Goal: Task Accomplishment & Management: Complete application form

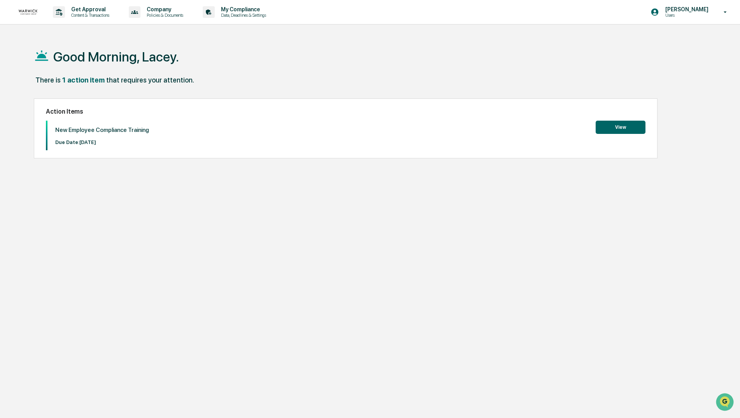
click at [620, 126] on button "View" at bounding box center [621, 127] width 50 height 13
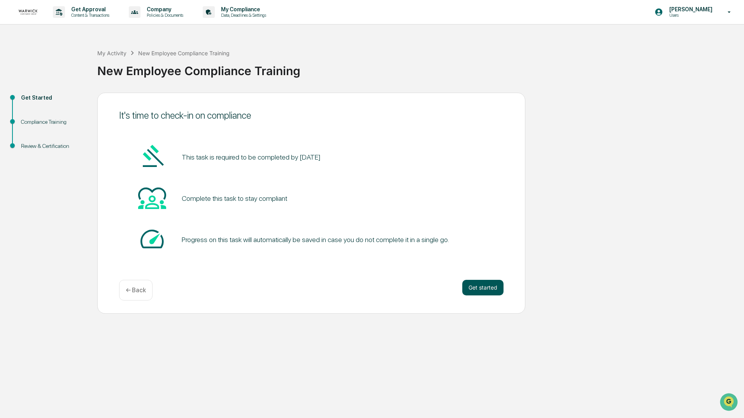
click at [478, 284] on button "Get started" at bounding box center [482, 288] width 41 height 16
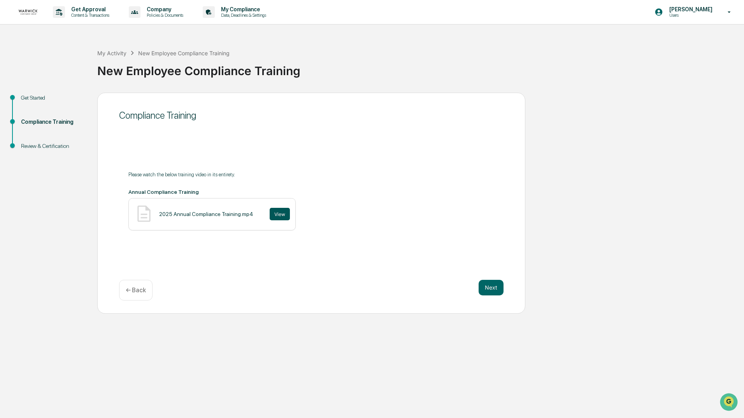
click at [274, 216] on button "View" at bounding box center [280, 214] width 20 height 12
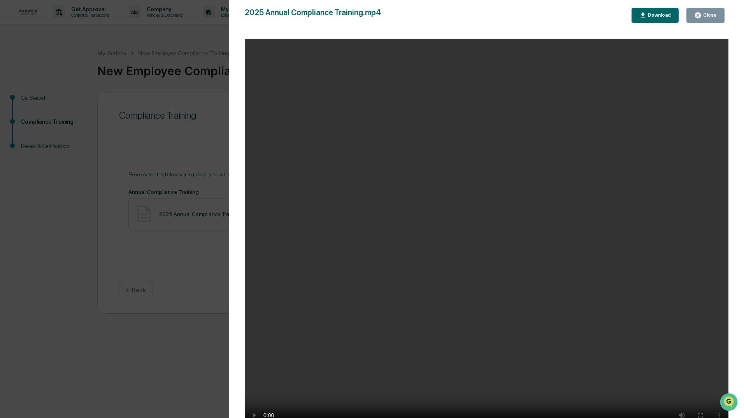
click at [707, 13] on div "Close" at bounding box center [708, 14] width 15 height 5
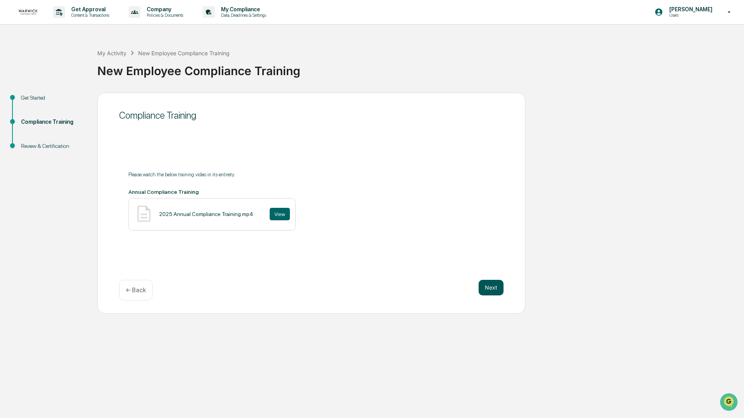
click at [491, 288] on button "Next" at bounding box center [491, 288] width 25 height 16
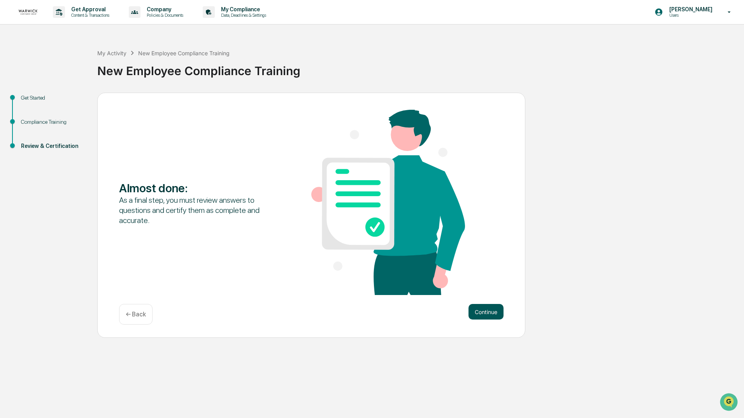
click at [484, 310] on button "Continue" at bounding box center [485, 312] width 35 height 16
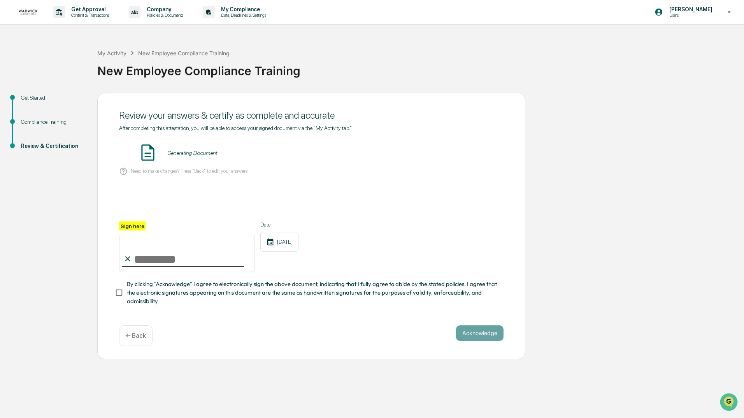
click at [135, 336] on p "← Back" at bounding box center [136, 335] width 20 height 7
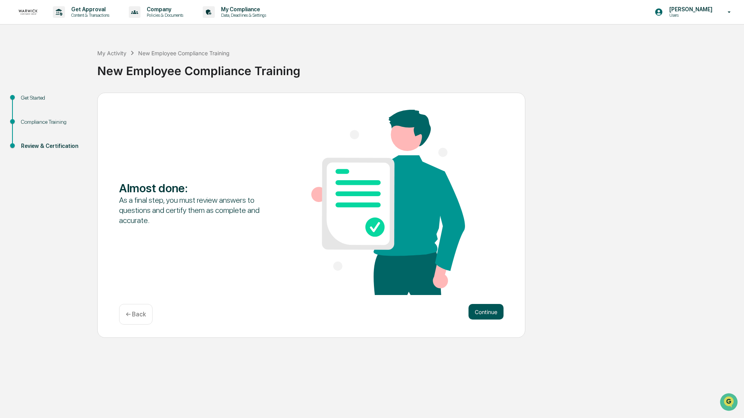
click at [484, 313] on button "Continue" at bounding box center [485, 312] width 35 height 16
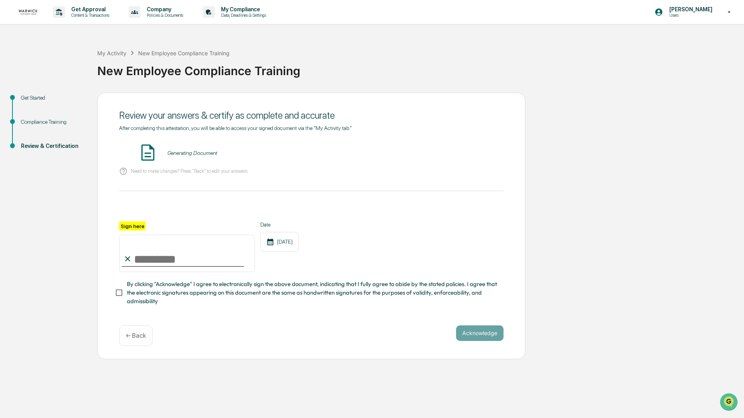
click at [136, 256] on input "Sign here" at bounding box center [187, 253] width 136 height 37
type input "**********"
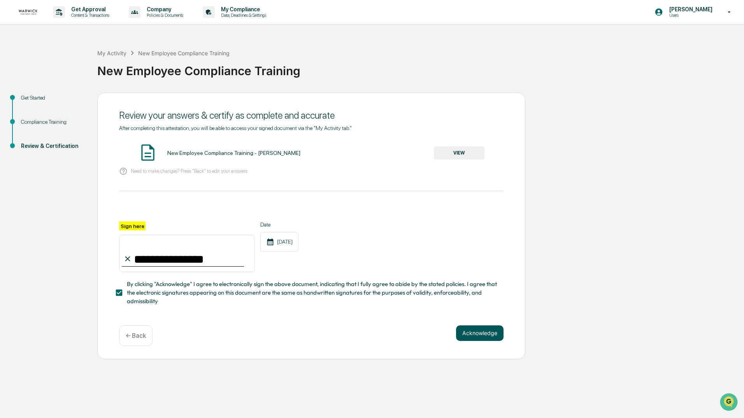
click at [480, 331] on button "Acknowledge" at bounding box center [479, 333] width 47 height 16
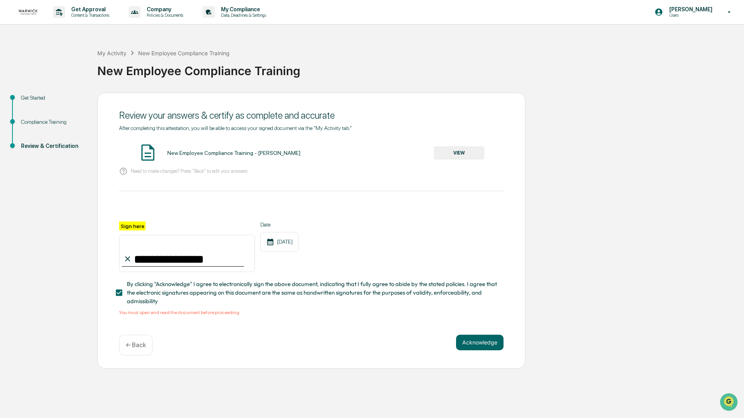
click at [150, 155] on img at bounding box center [147, 152] width 19 height 19
click at [449, 154] on button "VIEW" at bounding box center [459, 152] width 51 height 13
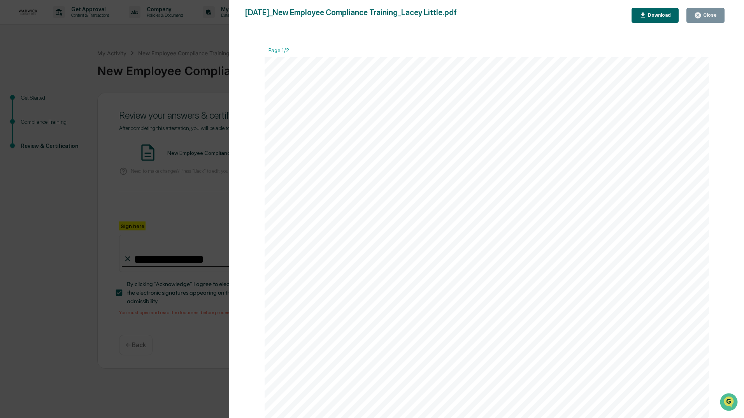
click at [701, 16] on icon "button" at bounding box center [697, 15] width 7 height 7
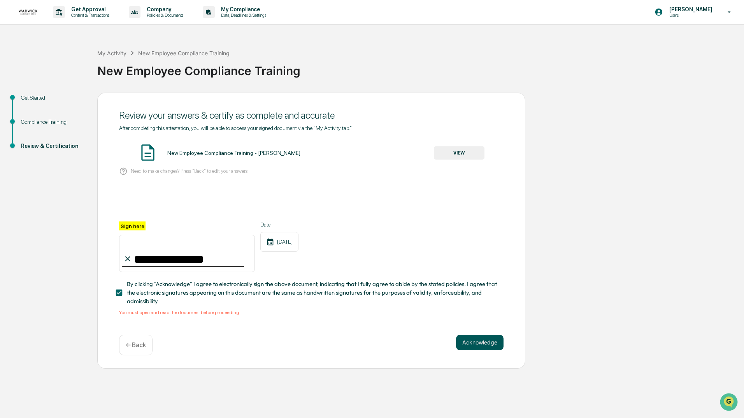
click at [473, 343] on button "Acknowledge" at bounding box center [479, 343] width 47 height 16
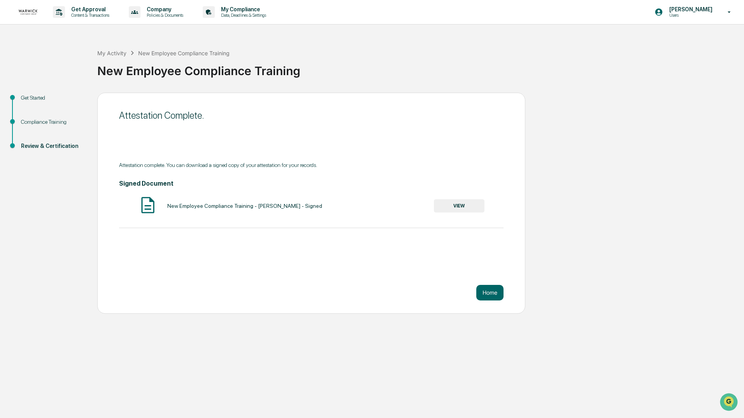
click at [463, 205] on button "VIEW" at bounding box center [459, 205] width 51 height 13
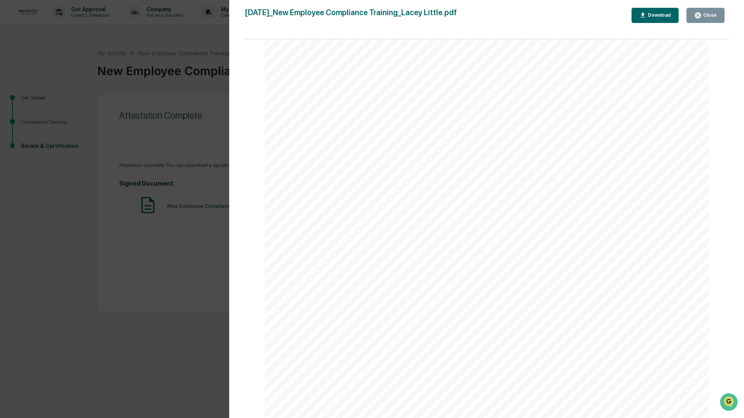
scroll to position [745, 0]
click at [701, 16] on icon "button" at bounding box center [697, 15] width 7 height 7
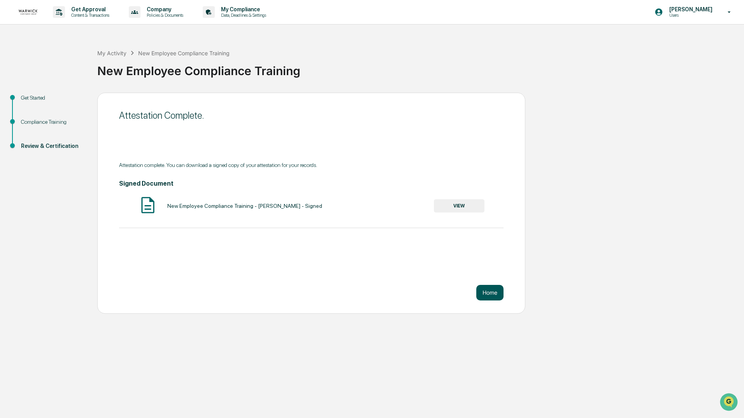
click at [496, 294] on button "Home" at bounding box center [489, 293] width 27 height 16
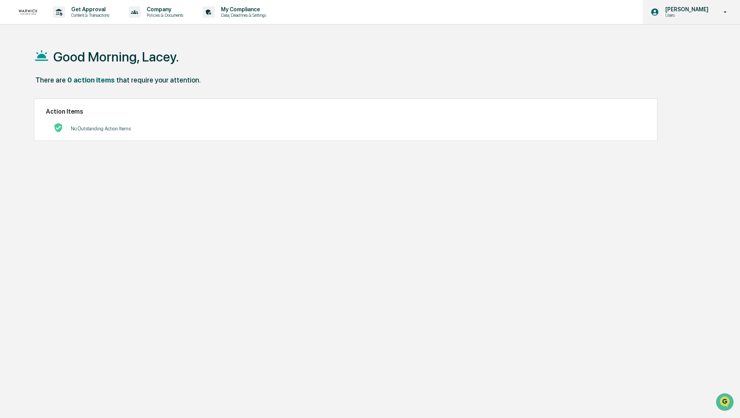
click at [726, 15] on icon at bounding box center [726, 12] width 14 height 7
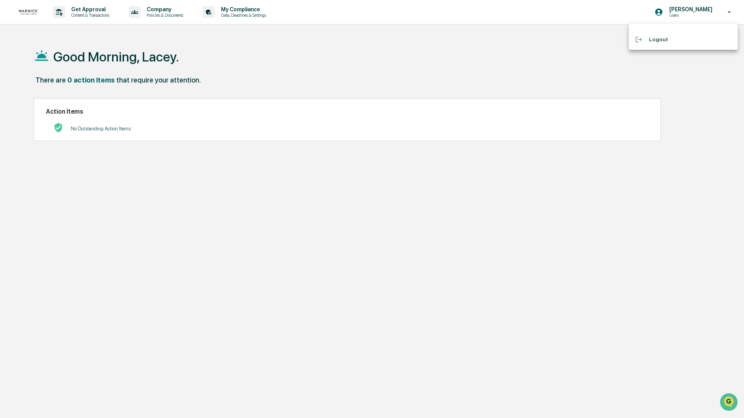
click at [660, 39] on li "Logout" at bounding box center [683, 39] width 109 height 14
